Goal: Task Accomplishment & Management: Use online tool/utility

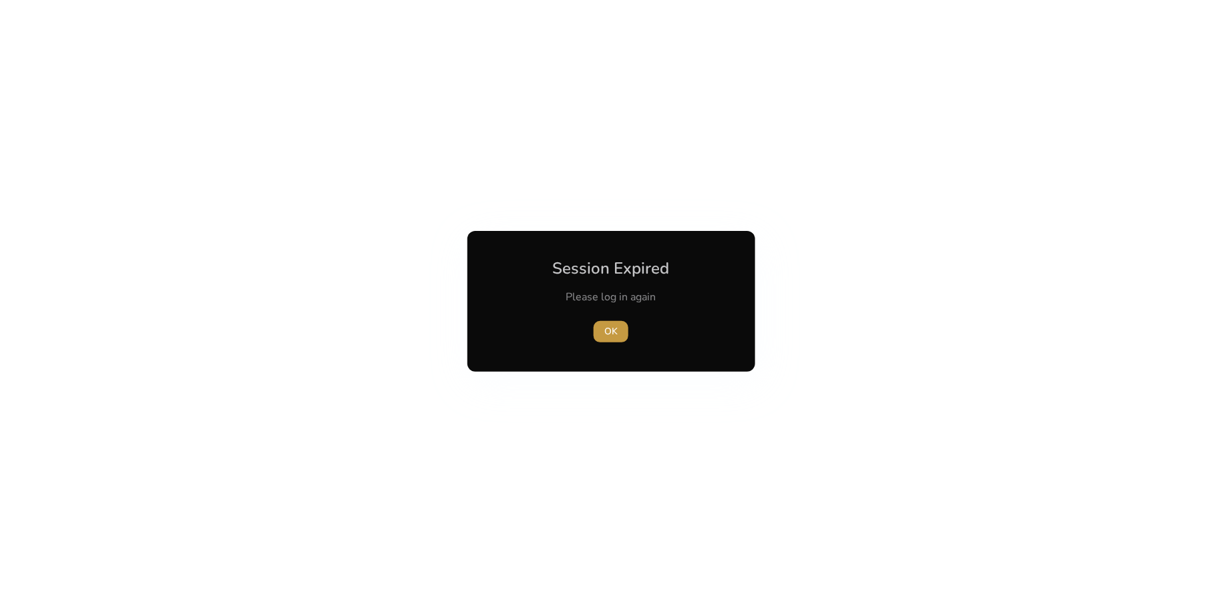
click at [610, 332] on span "OK" at bounding box center [610, 332] width 13 height 14
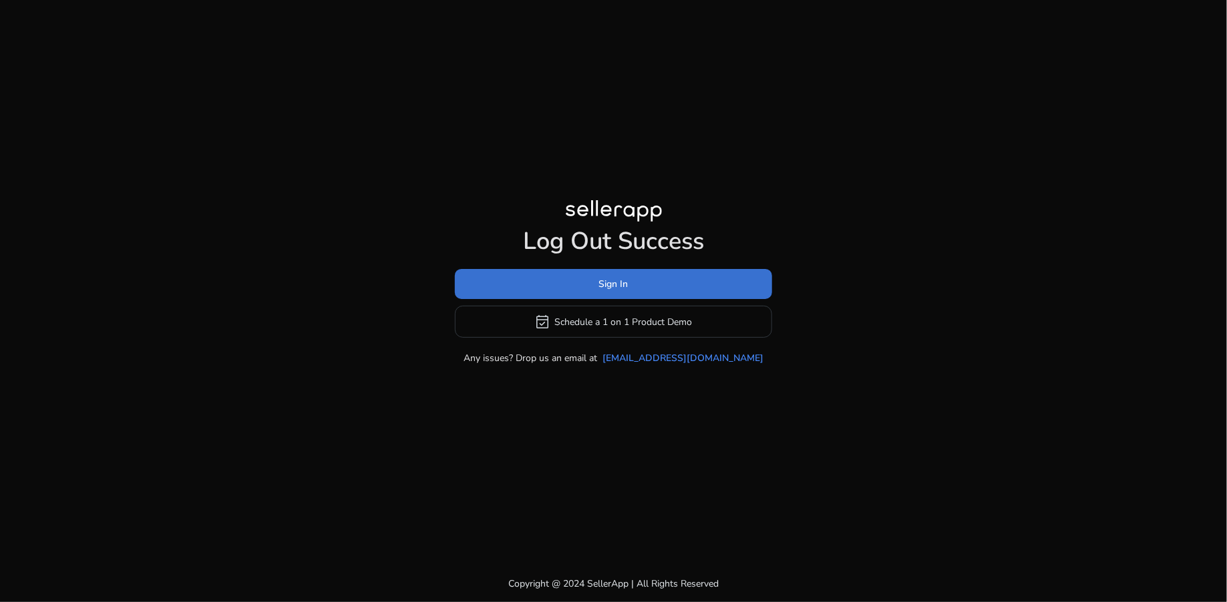
click at [610, 282] on span "Sign In" at bounding box center [613, 284] width 29 height 14
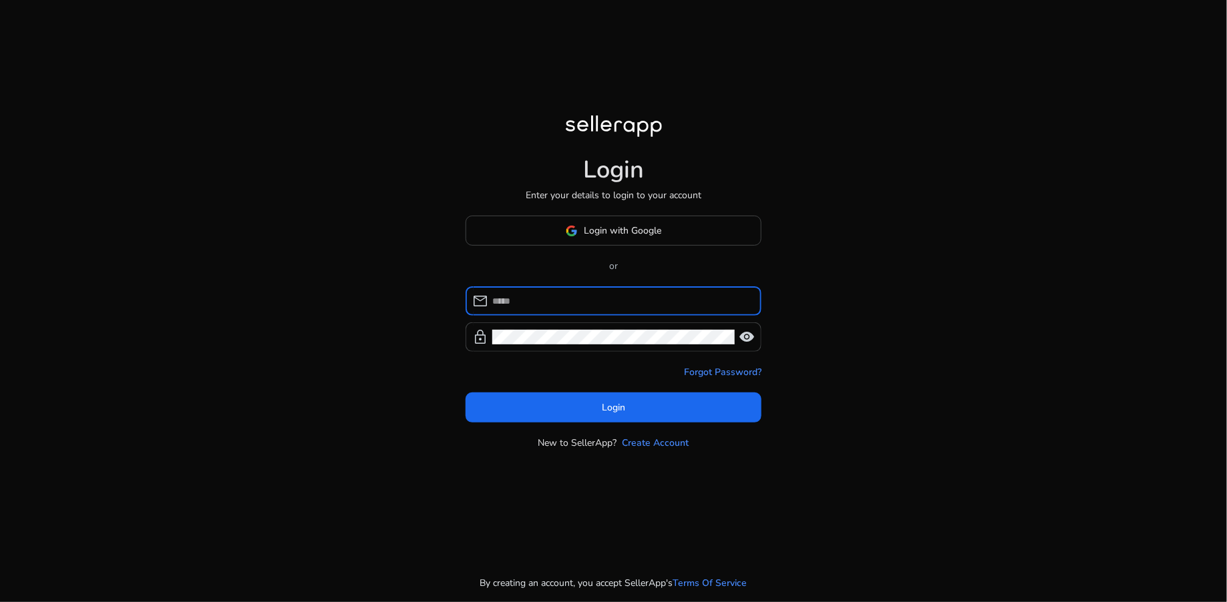
type input "**********"
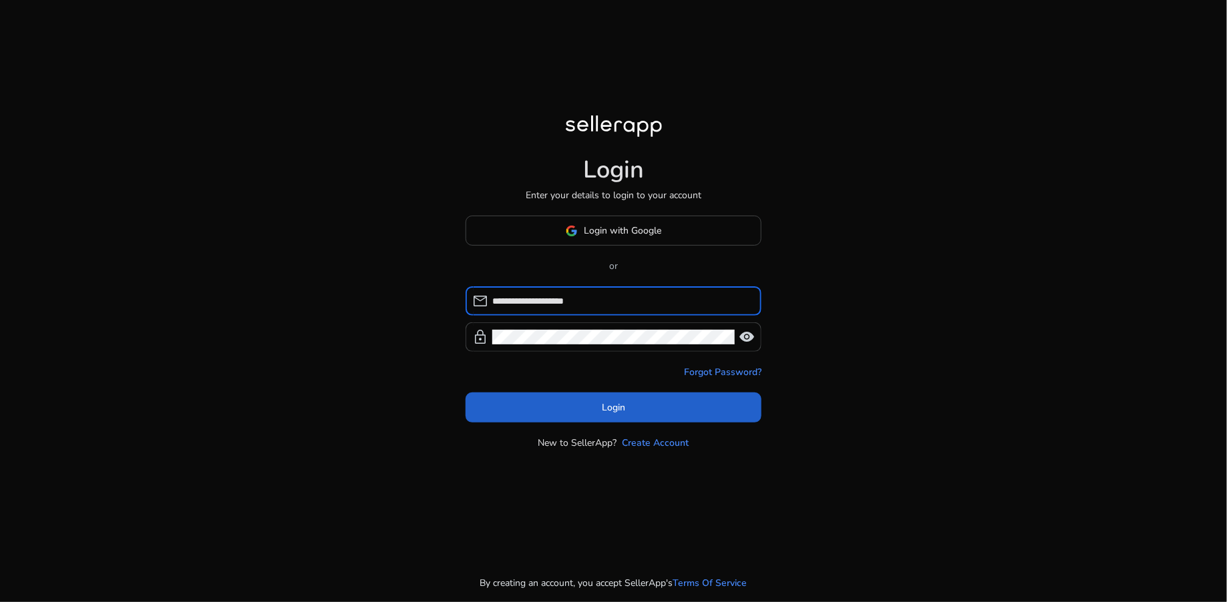
click at [614, 408] on span "Login" at bounding box center [613, 408] width 23 height 14
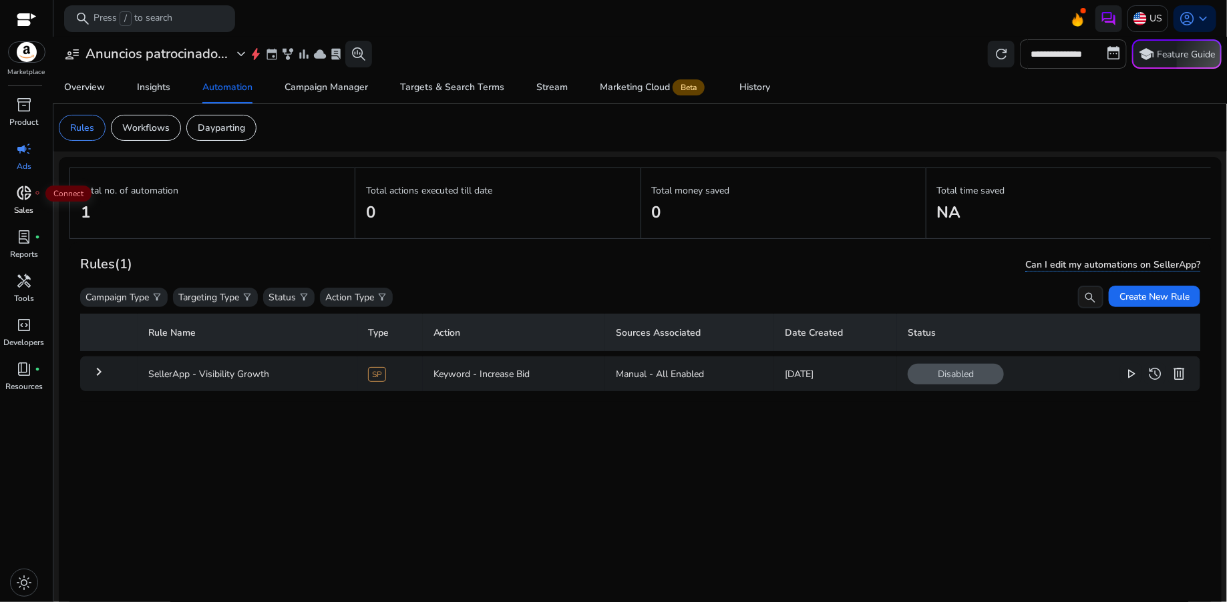
click at [27, 202] on div "donut_small fiber_manual_record" at bounding box center [23, 192] width 37 height 21
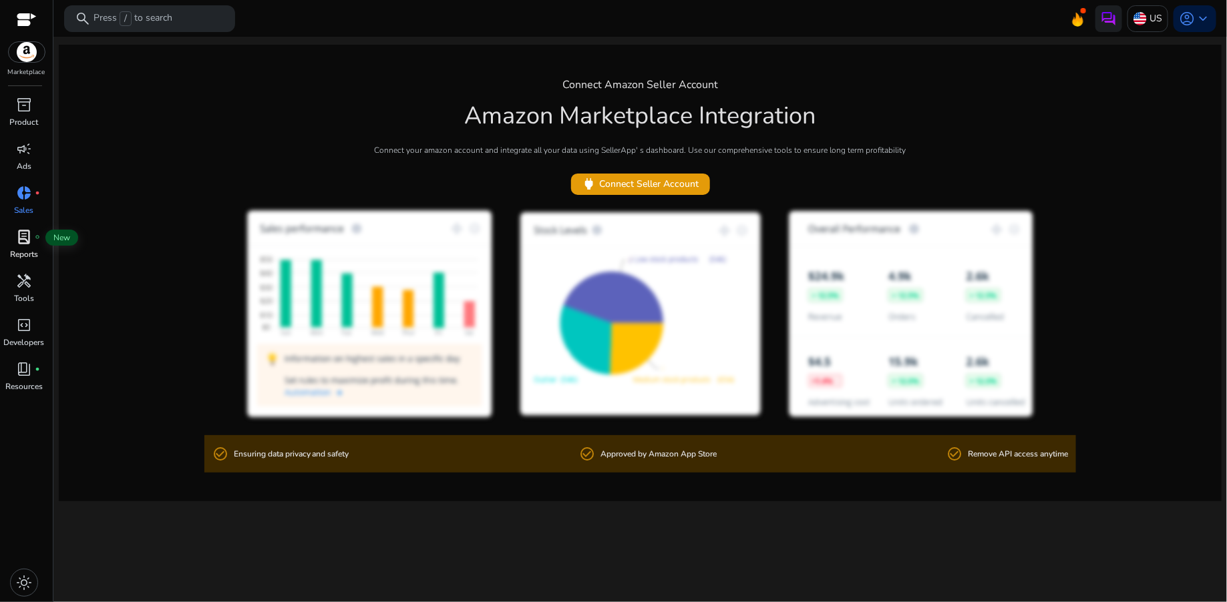
click at [19, 237] on span "lab_profile" at bounding box center [24, 237] width 16 height 16
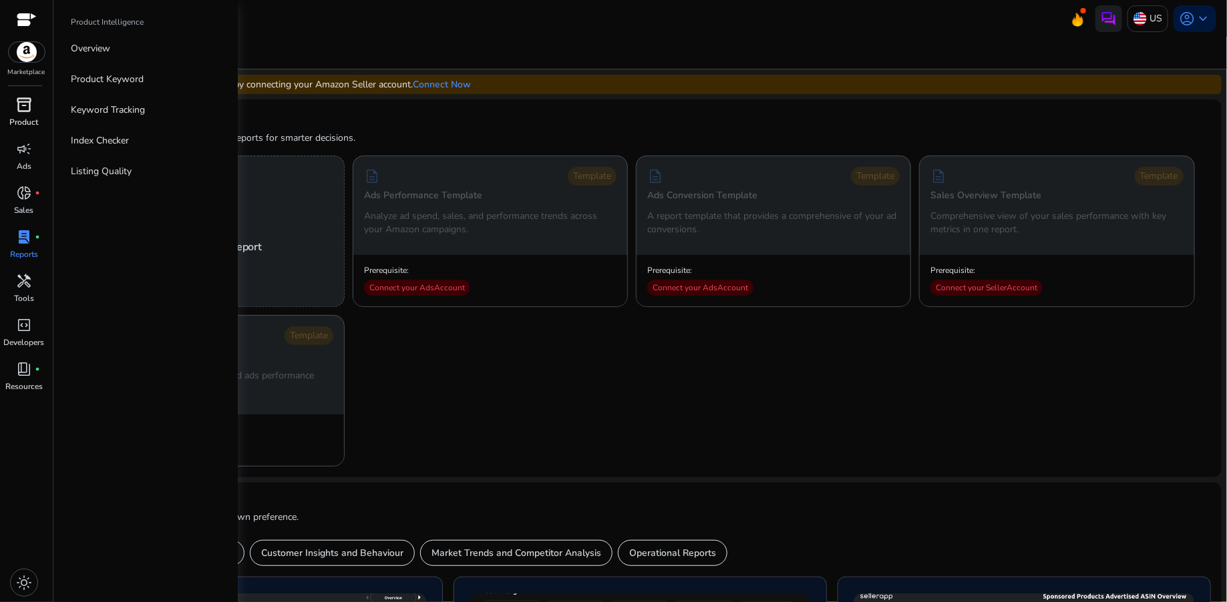
click at [21, 113] on span "inventory_2" at bounding box center [24, 105] width 16 height 16
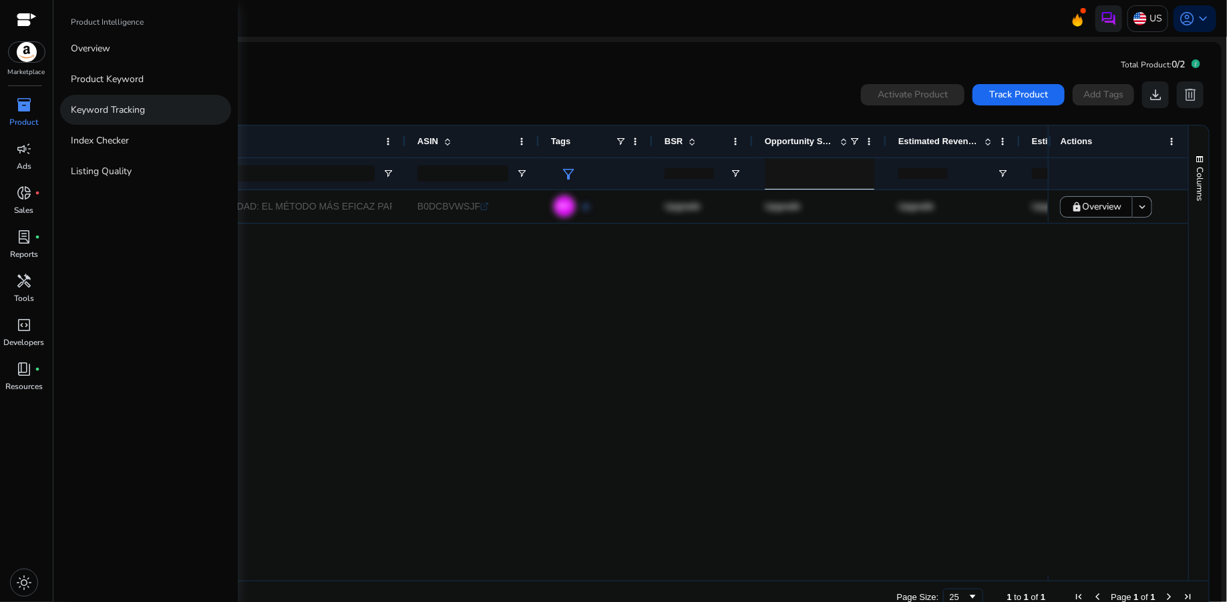
click at [92, 110] on p "Keyword Tracking" at bounding box center [108, 110] width 74 height 14
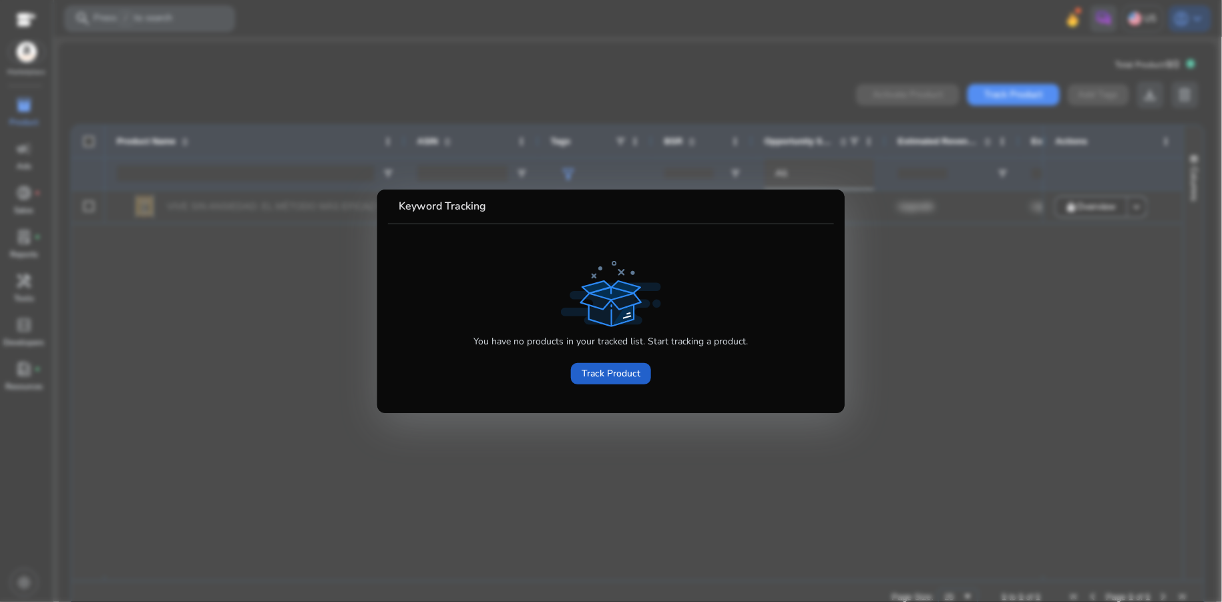
click at [608, 373] on span "Track Product" at bounding box center [611, 374] width 59 height 14
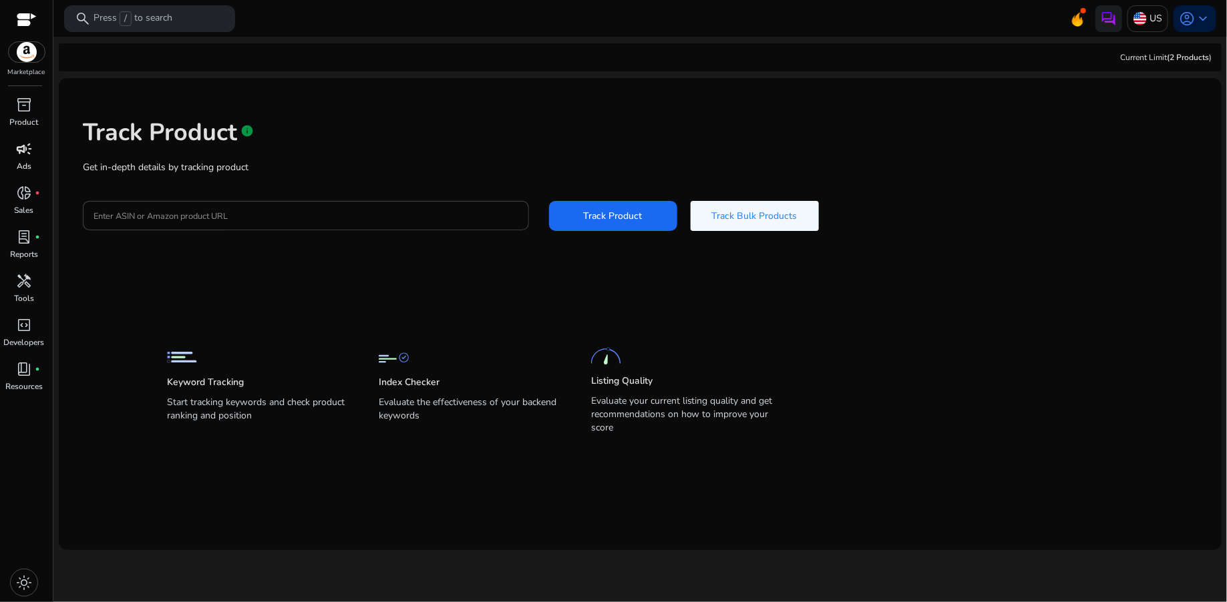
click at [24, 158] on div "campaign" at bounding box center [23, 148] width 37 height 21
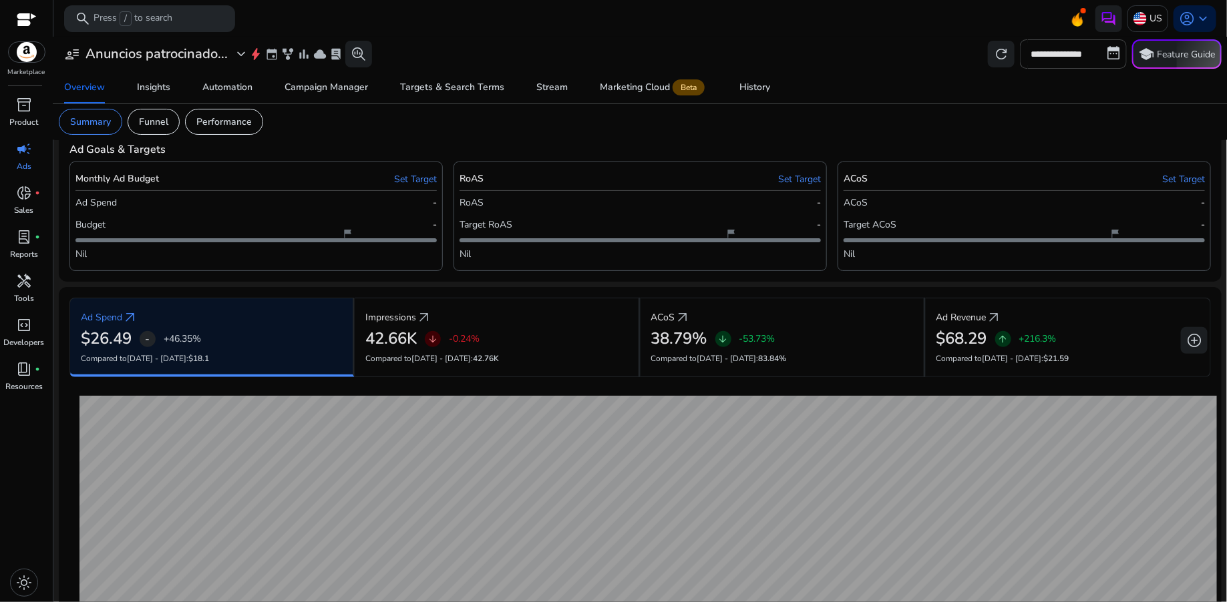
scroll to position [7, 0]
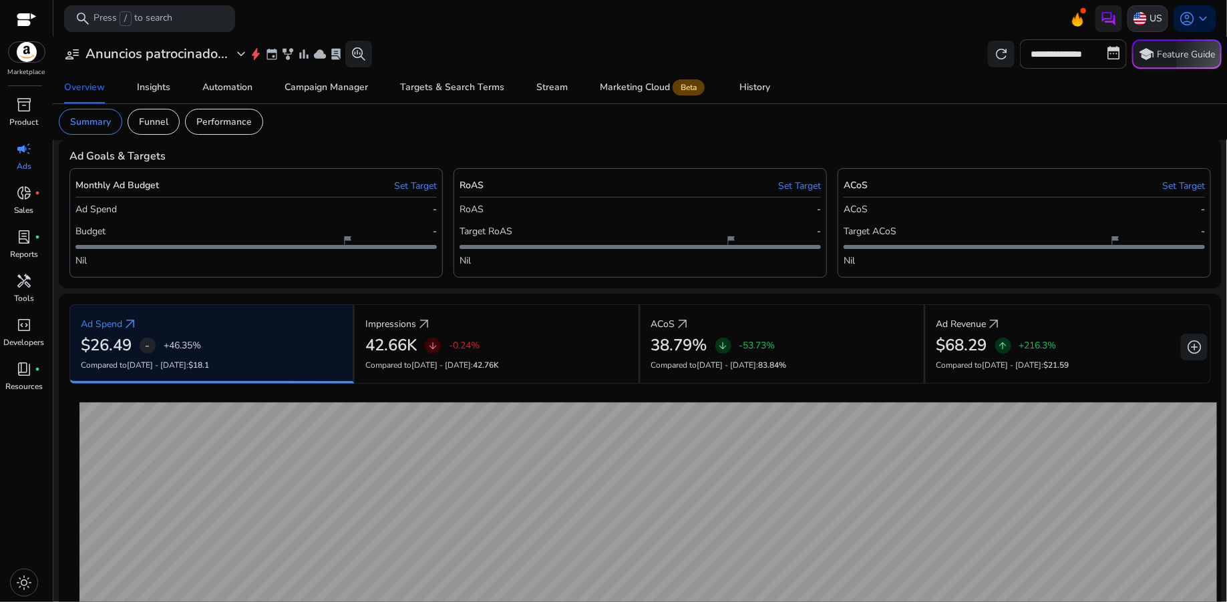
click at [1141, 21] on img at bounding box center [1139, 18] width 13 height 13
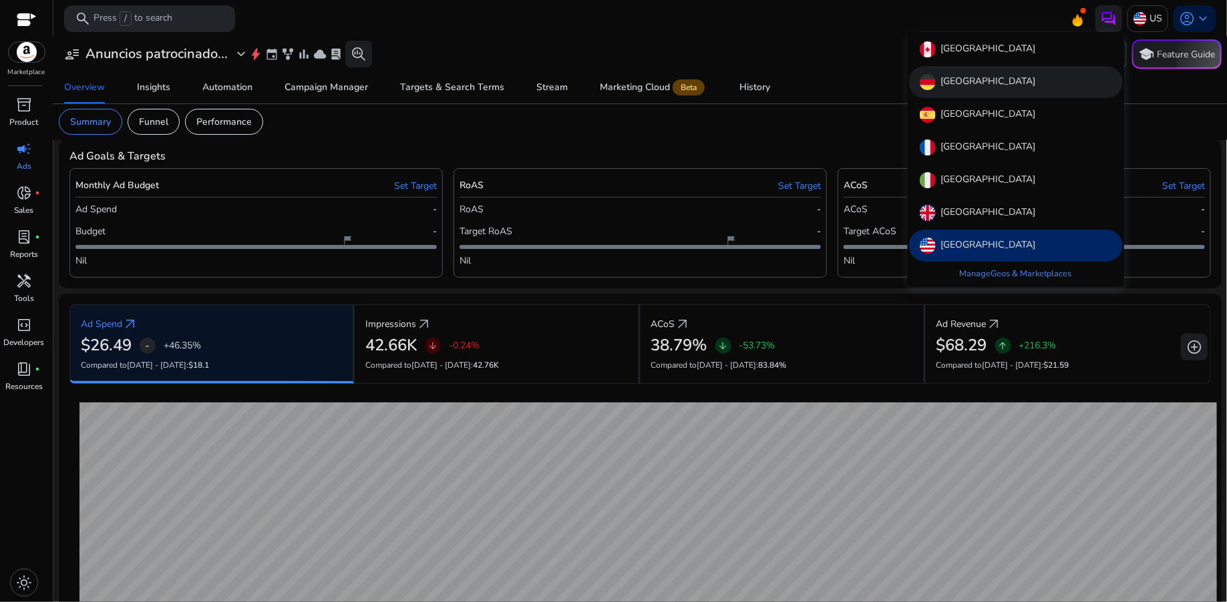
click at [967, 81] on p "[GEOGRAPHIC_DATA]" at bounding box center [988, 82] width 95 height 16
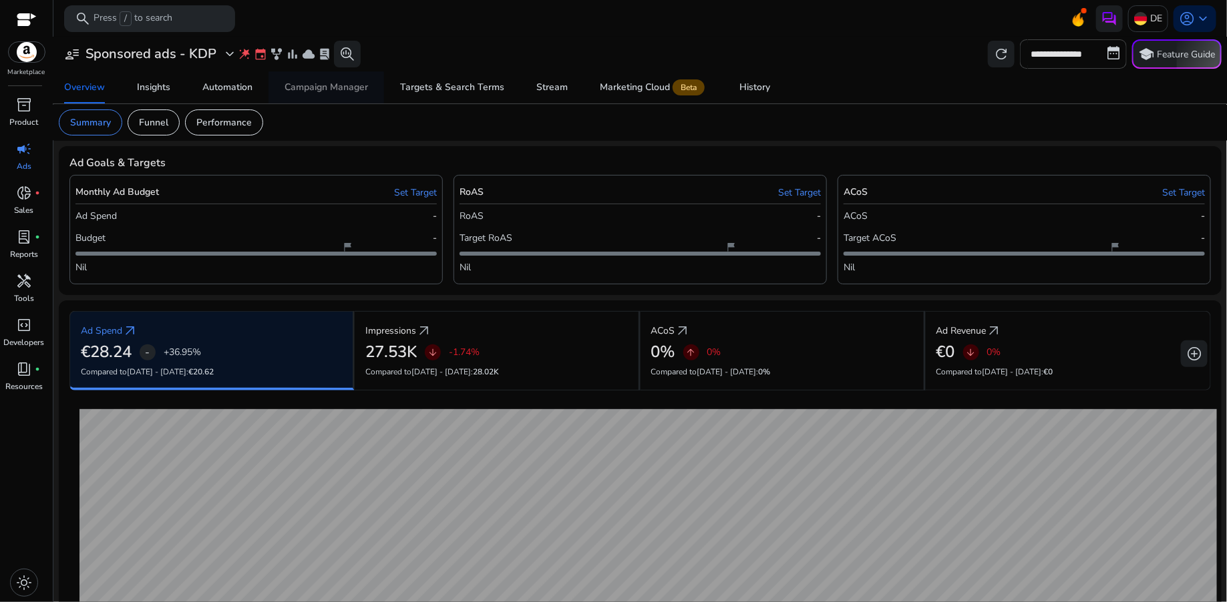
click at [317, 91] on div "Campaign Manager" at bounding box center [325, 87] width 83 height 9
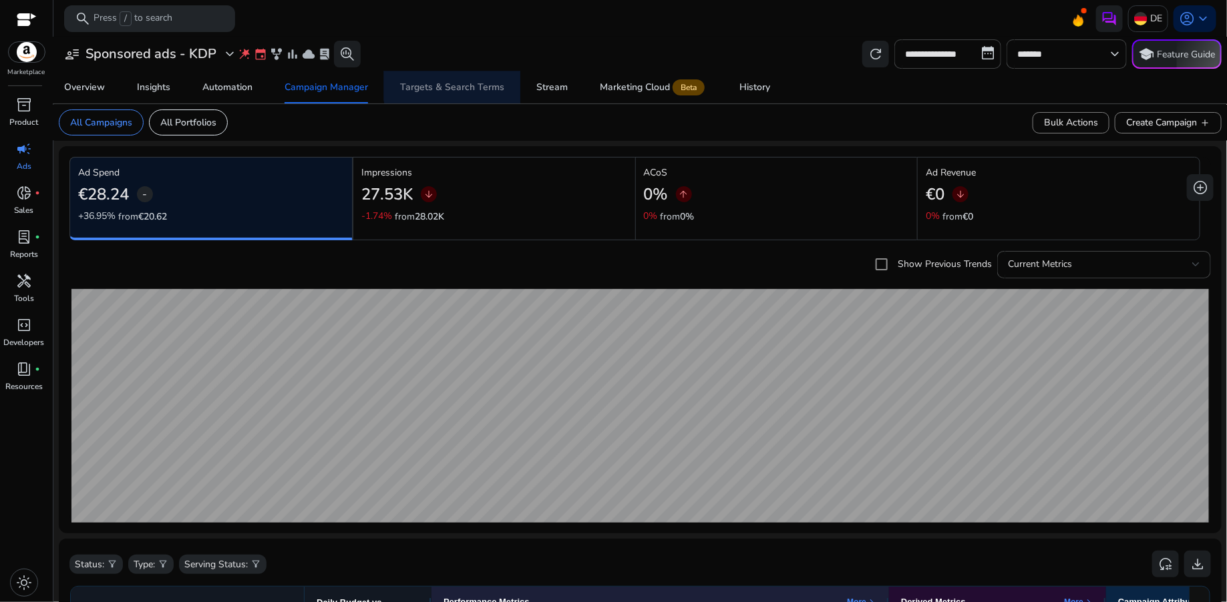
click at [459, 83] on div "Targets & Search Terms" at bounding box center [452, 87] width 104 height 9
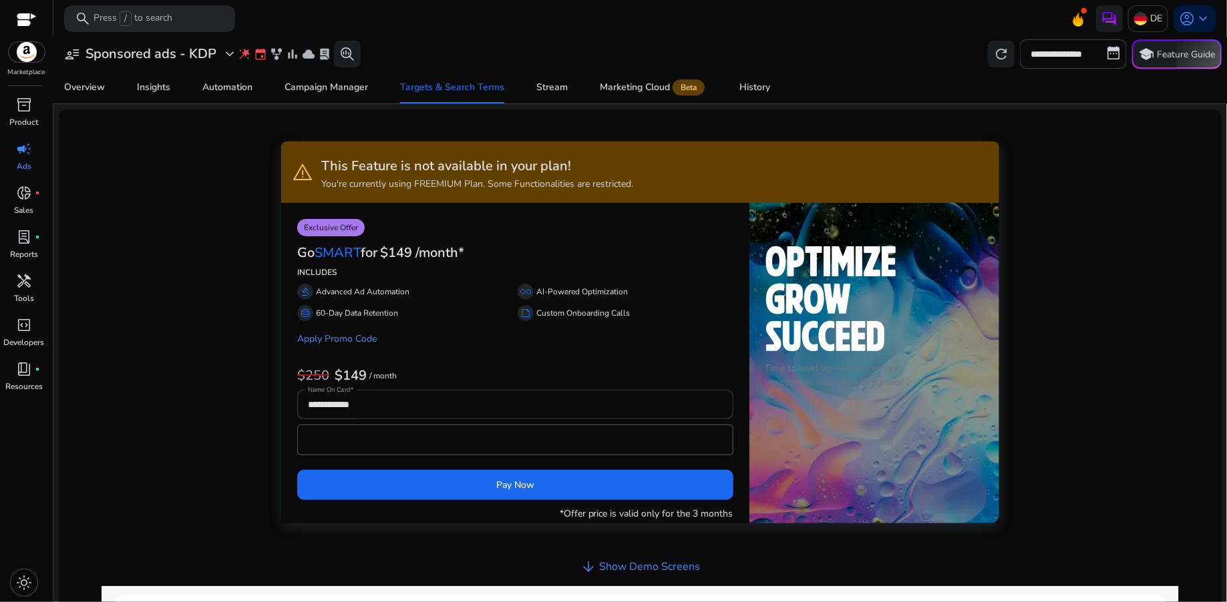
click at [881, 79] on div "Overview Insights Automation Campaign Manager Targets & Search Terms Stream Mar…" at bounding box center [640, 87] width 1184 height 32
click at [1046, 197] on div "**********" at bounding box center [639, 574] width 1141 height 908
